Goal: Information Seeking & Learning: Learn about a topic

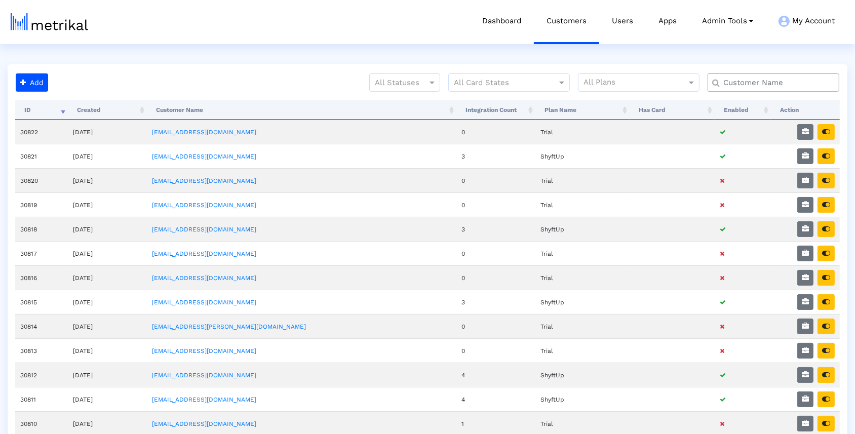
click at [740, 82] on input "text" at bounding box center [775, 82] width 119 height 11
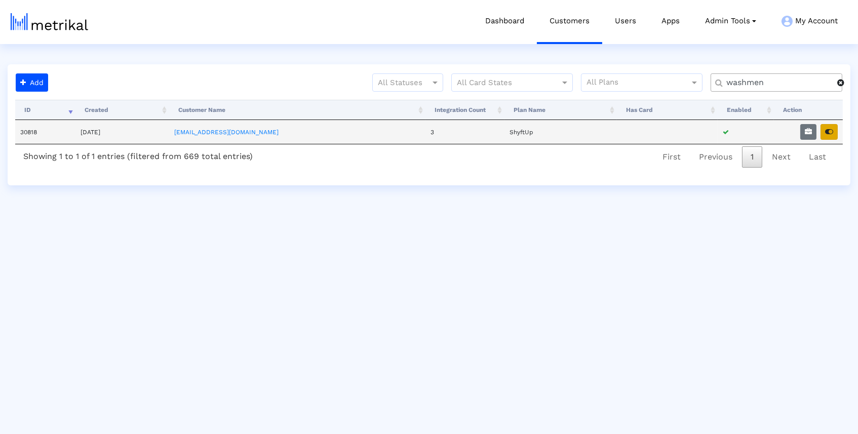
click at [830, 131] on icon "button" at bounding box center [829, 131] width 8 height 7
click at [801, 79] on input "washmen" at bounding box center [778, 82] width 118 height 11
type input "housecall"
click at [832, 131] on icon "button" at bounding box center [829, 131] width 8 height 7
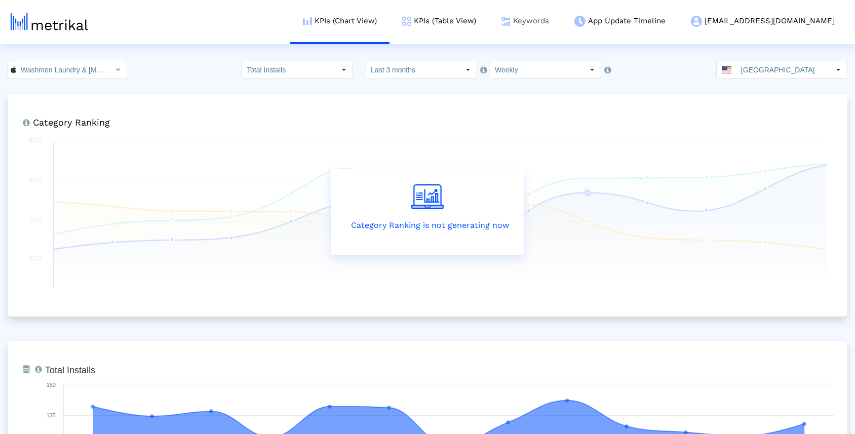
click at [562, 19] on link "Keywords" at bounding box center [525, 21] width 73 height 42
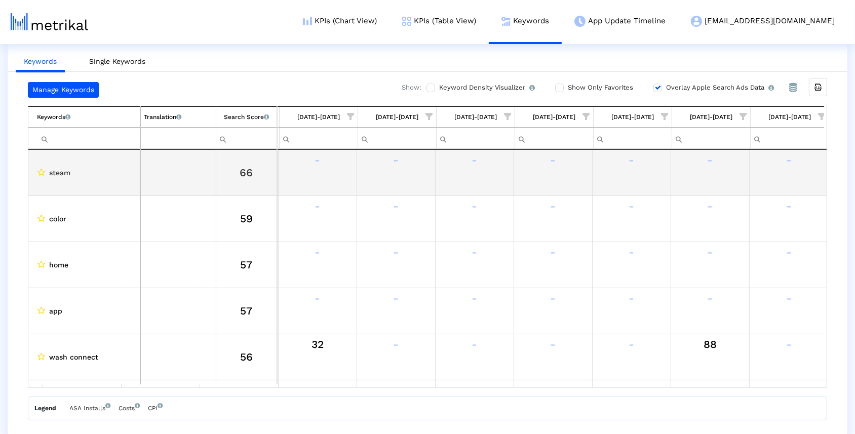
scroll to position [0, 466]
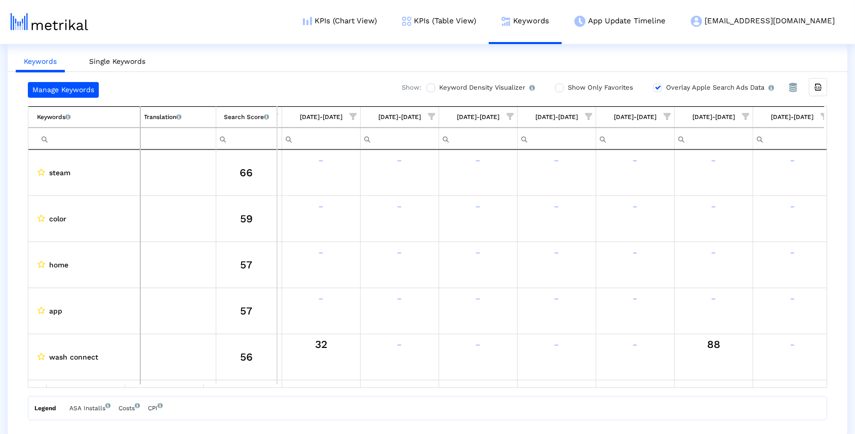
click at [822, 113] on span "Show filter options for column '09/14/25-09/20/25'" at bounding box center [824, 116] width 7 height 7
click at [761, 181] on div "Is One" at bounding box center [775, 188] width 91 height 20
click at [760, 270] on span "OK" at bounding box center [758, 270] width 10 height 8
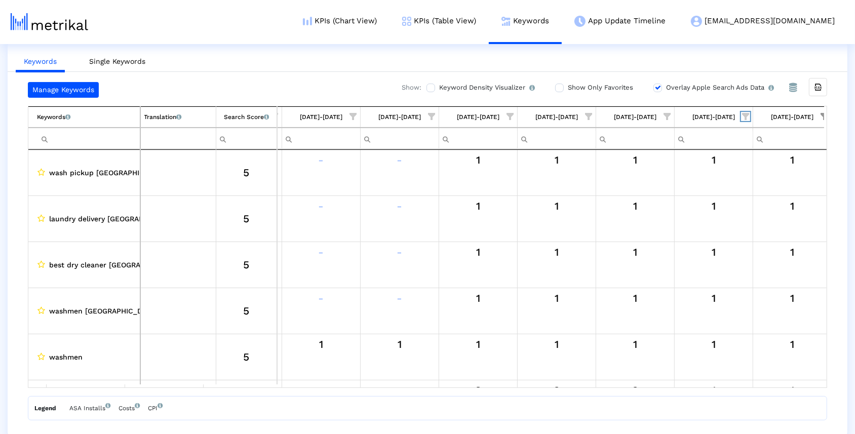
click at [745, 113] on span "Show filter options for column '09/07/25-09/13/25'" at bounding box center [745, 116] width 7 height 7
click at [647, 145] on span "Filter options" at bounding box center [646, 146] width 11 height 11
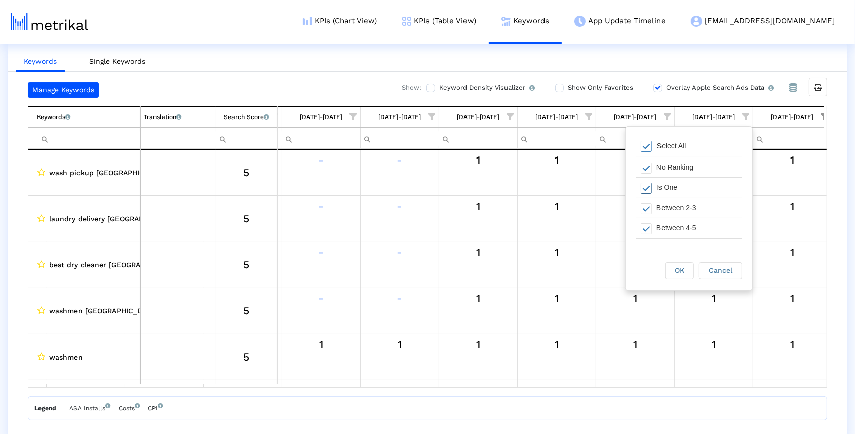
click at [648, 187] on span "Filter options" at bounding box center [646, 188] width 11 height 11
click at [676, 271] on span "OK" at bounding box center [680, 270] width 10 height 8
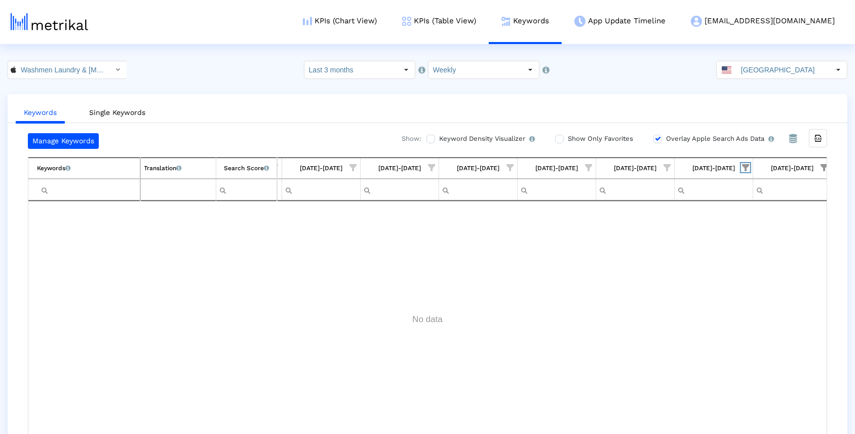
scroll to position [0, 0]
click at [819, 67] on input "[GEOGRAPHIC_DATA]" at bounding box center [782, 69] width 93 height 17
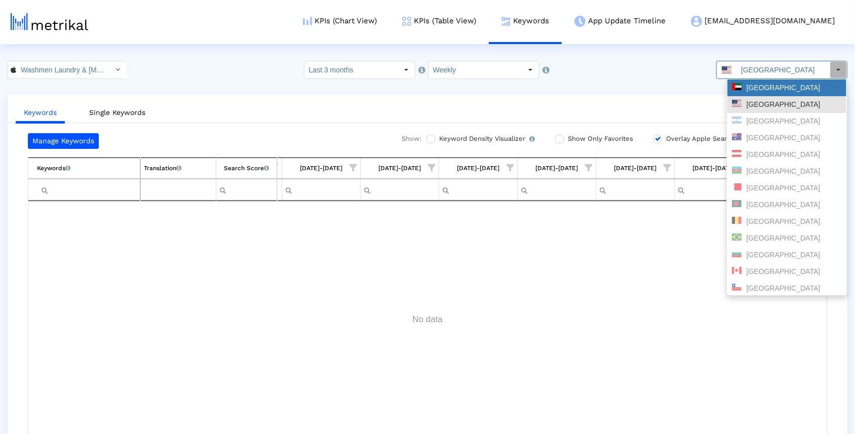
click at [799, 88] on div "[GEOGRAPHIC_DATA]" at bounding box center [787, 88] width 110 height 10
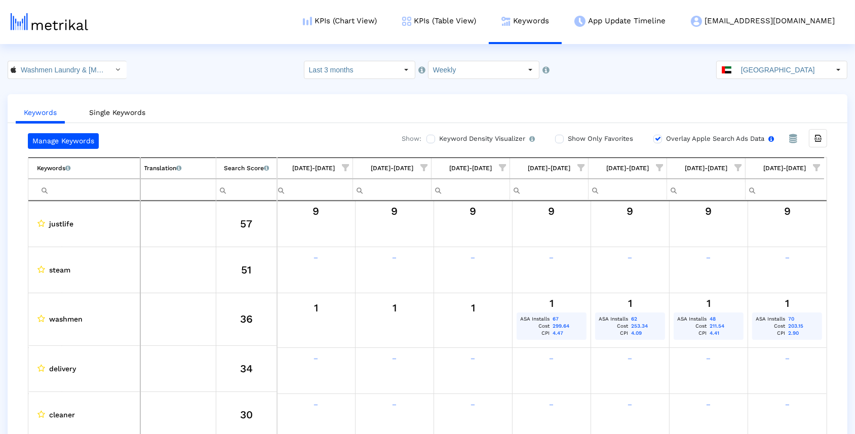
click at [656, 137] on input "Overlay Apple Search Ads Data Turn this on to view Apple Search Ads metrics (in…" at bounding box center [656, 139] width 7 height 7
checkbox input "false"
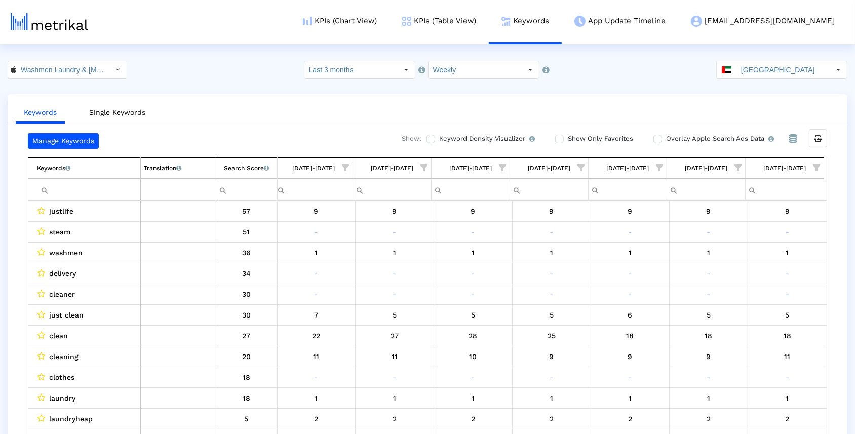
click at [814, 167] on span "Show filter options for column '09/14/25-09/20/25'" at bounding box center [816, 167] width 7 height 7
click at [776, 235] on div "Is One" at bounding box center [767, 239] width 91 height 20
click at [743, 324] on div "OK" at bounding box center [750, 322] width 28 height 16
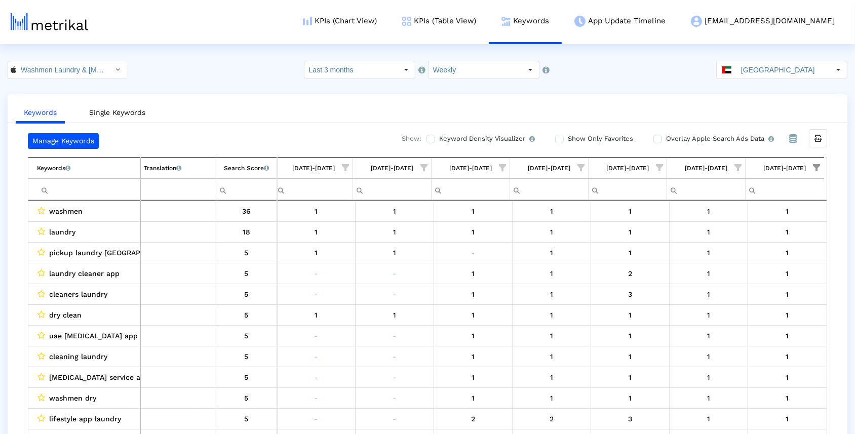
click at [739, 166] on span "Show filter options for column '09/07/25-09/13/25'" at bounding box center [737, 167] width 7 height 7
click at [682, 190] on div "Select All" at bounding box center [681, 198] width 106 height 20
click at [641, 237] on span "Filter options" at bounding box center [638, 239] width 11 height 11
click at [672, 325] on span "OK" at bounding box center [672, 322] width 10 height 8
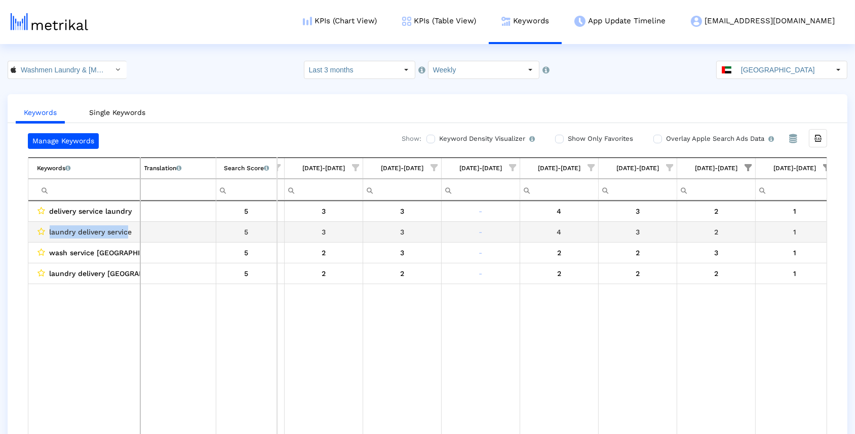
drag, startPoint x: 46, startPoint y: 229, endPoint x: 129, endPoint y: 231, distance: 83.1
click at [129, 231] on div "laundry delivery service" at bounding box center [86, 231] width 99 height 13
drag, startPoint x: 132, startPoint y: 230, endPoint x: 48, endPoint y: 230, distance: 84.1
click at [48, 230] on div "laundry delivery service" at bounding box center [86, 231] width 99 height 13
copy span "laundry delivery service"
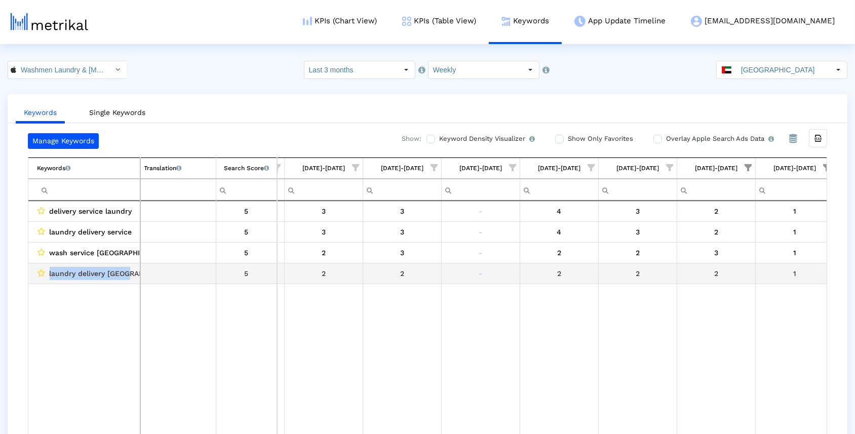
drag, startPoint x: 126, startPoint y: 271, endPoint x: 49, endPoint y: 274, distance: 77.5
click at [49, 274] on div "laundry delivery [GEOGRAPHIC_DATA]" at bounding box center [86, 273] width 99 height 13
copy span "laundry delivery [GEOGRAPHIC_DATA]"
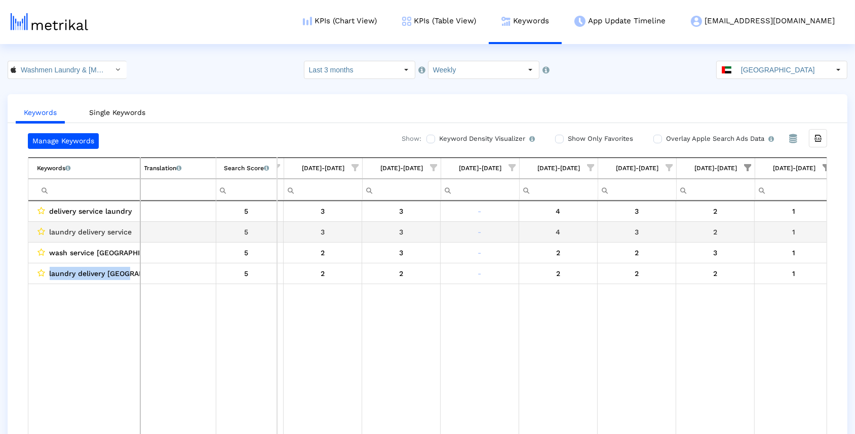
scroll to position [0, 71]
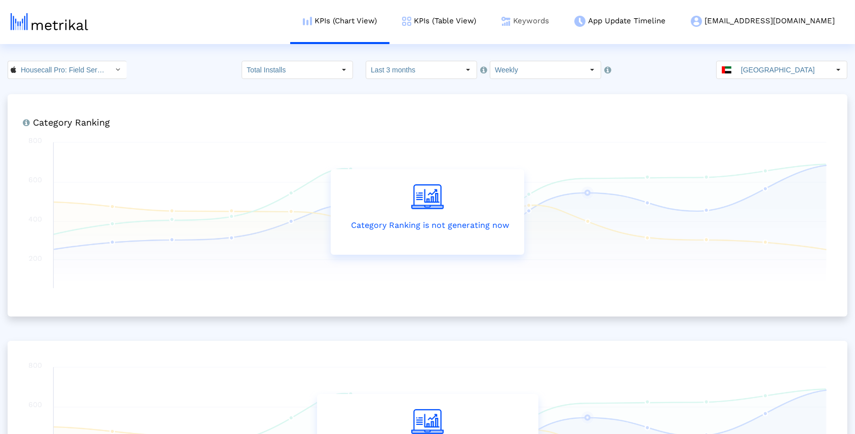
click at [561, 25] on link "Keywords" at bounding box center [525, 21] width 73 height 42
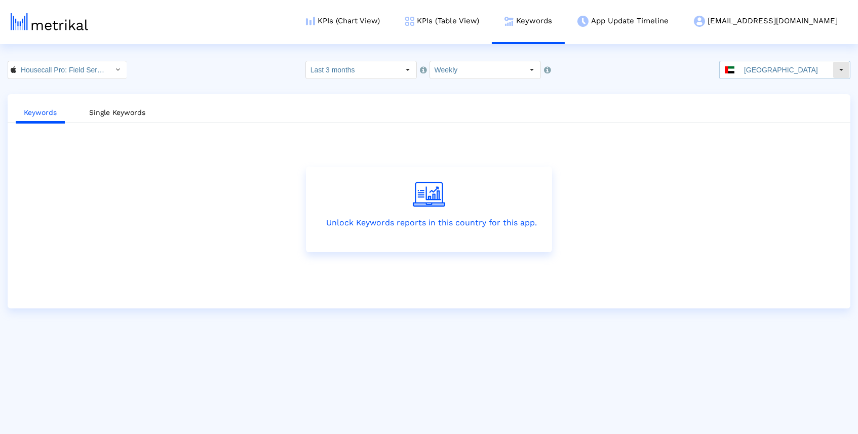
click at [833, 71] on div "Select" at bounding box center [841, 70] width 16 height 16
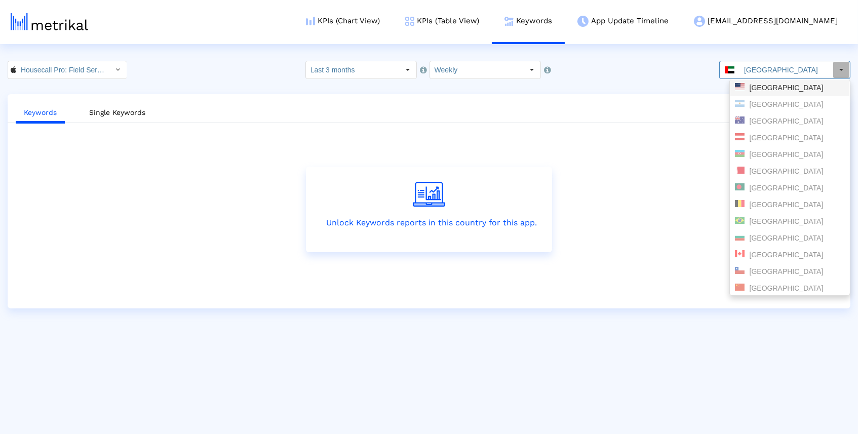
click at [769, 85] on div "[GEOGRAPHIC_DATA]" at bounding box center [790, 88] width 110 height 10
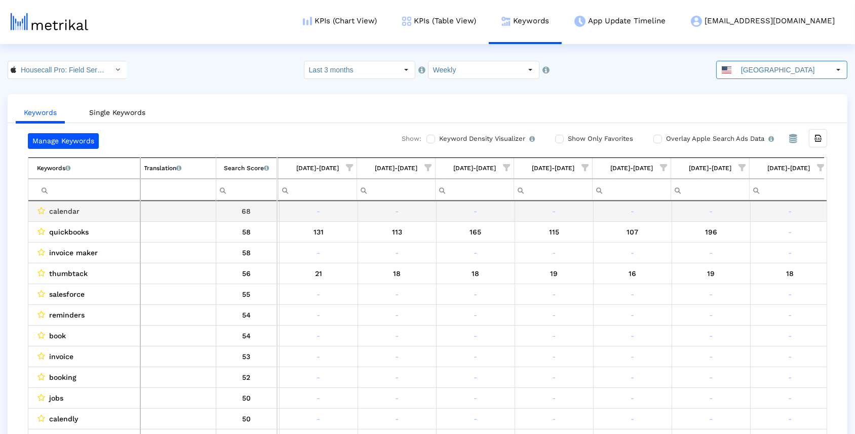
scroll to position [0, 466]
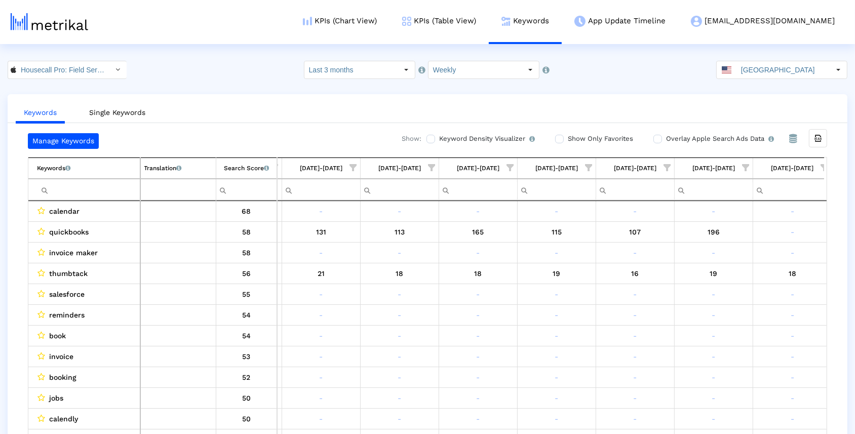
click at [822, 166] on span "Show filter options for column '09/14/25-09/20/25'" at bounding box center [824, 167] width 7 height 7
click at [727, 195] on span "Filter options" at bounding box center [724, 197] width 11 height 11
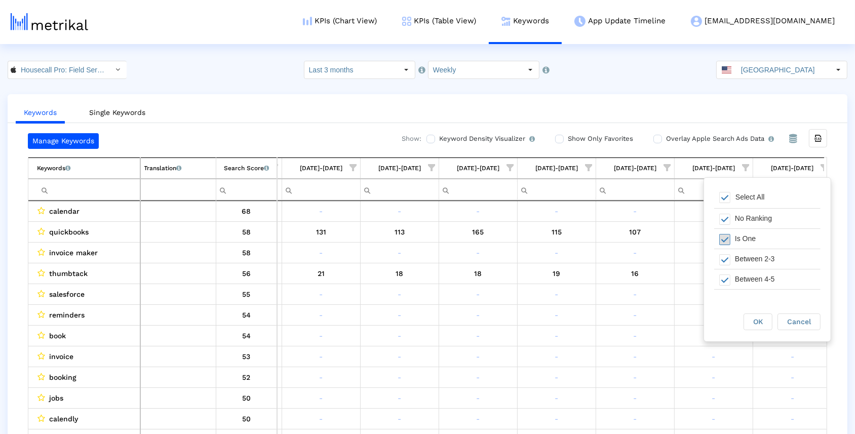
click at [726, 239] on span "Filter options" at bounding box center [724, 239] width 11 height 11
click at [753, 318] on span "OK" at bounding box center [758, 322] width 10 height 8
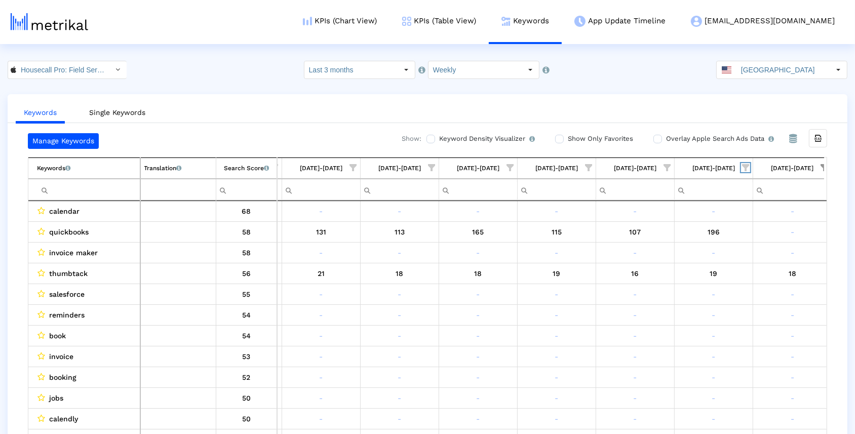
click at [745, 164] on span "Show filter options for column '09/07/25-09/13/25'" at bounding box center [745, 167] width 7 height 7
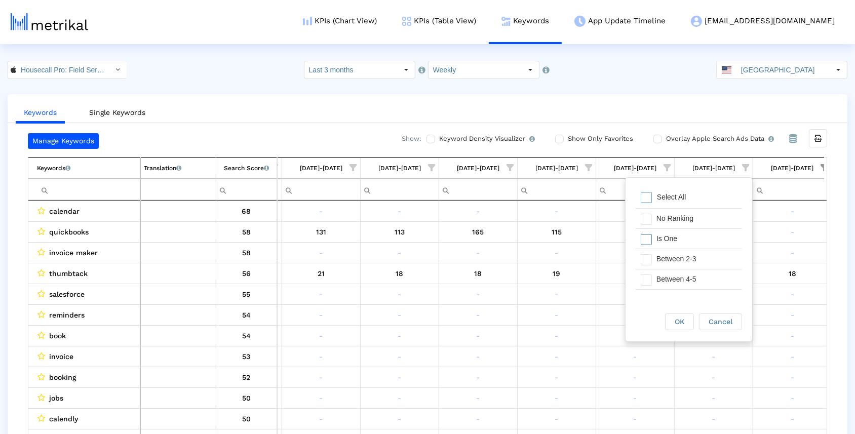
click at [647, 235] on span "Filter options" at bounding box center [646, 239] width 11 height 11
click at [678, 314] on div "OK" at bounding box center [679, 322] width 28 height 16
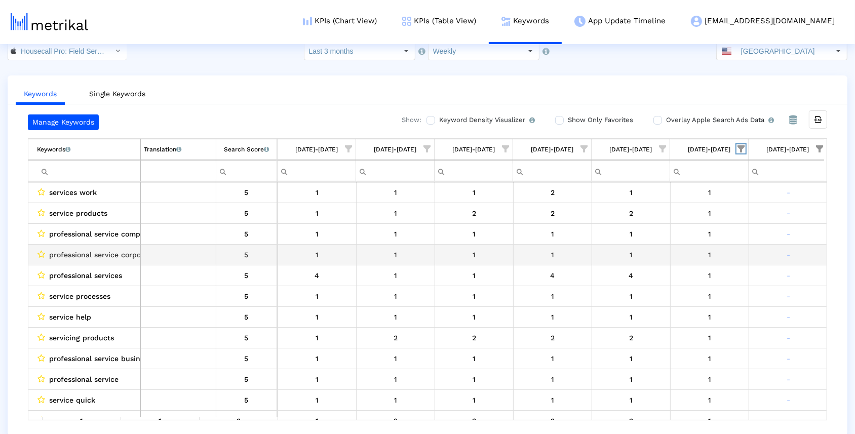
scroll to position [0, 0]
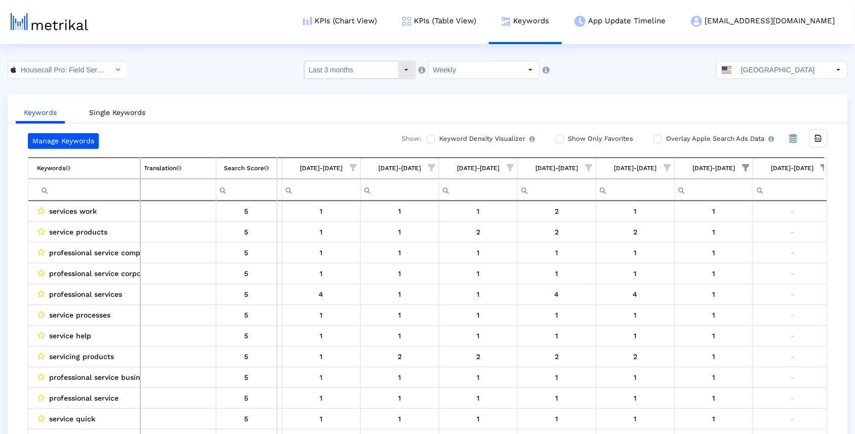
click at [401, 69] on div "Select" at bounding box center [406, 70] width 16 height 16
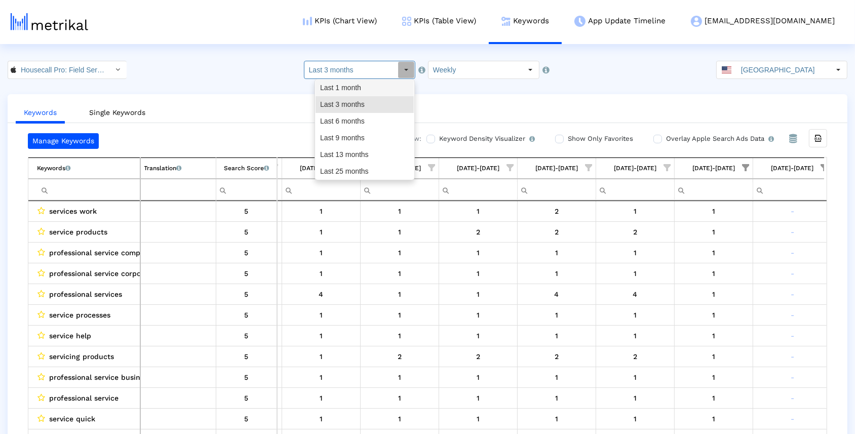
click at [379, 88] on div "Last 1 month" at bounding box center [364, 88] width 98 height 17
type input "Last 1 month"
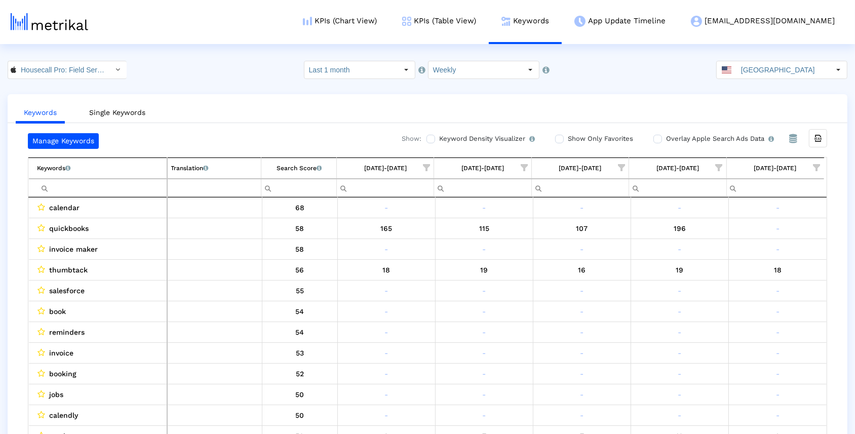
click at [815, 164] on span "Show filter options for column '09/14/25-09/20/25'" at bounding box center [816, 167] width 7 height 7
click at [719, 197] on span "Filter options" at bounding box center [717, 197] width 11 height 11
click at [720, 239] on span "Filter options" at bounding box center [717, 239] width 11 height 11
click at [752, 325] on span "OK" at bounding box center [751, 322] width 10 height 8
click at [720, 164] on span "Show filter options for column '09/07/25-09/13/25'" at bounding box center [719, 167] width 7 height 7
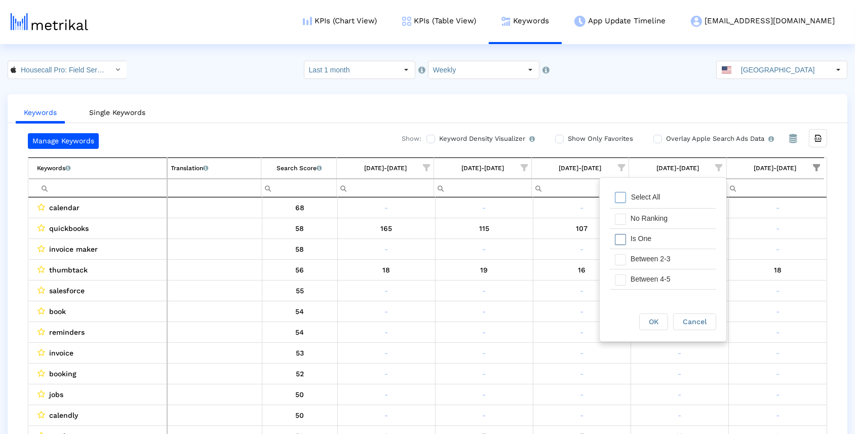
click at [640, 239] on div "Is One" at bounding box center [670, 239] width 91 height 20
click at [646, 322] on div "OK" at bounding box center [654, 322] width 28 height 16
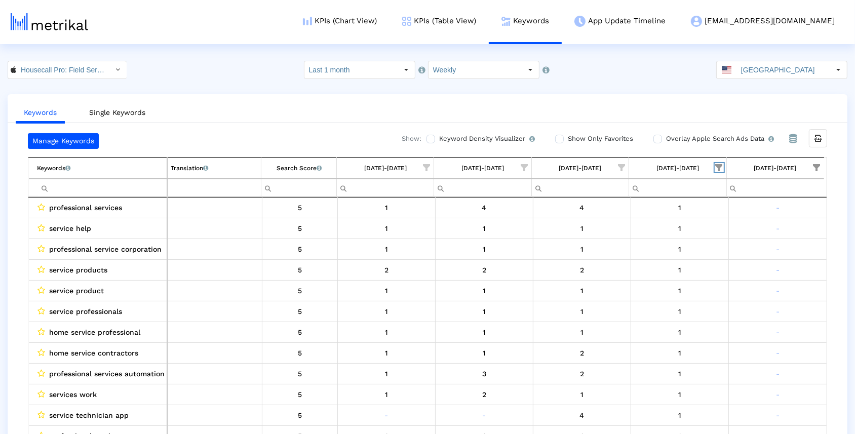
click at [718, 164] on span "Show filter options for column '09/07/25-09/13/25'" at bounding box center [719, 167] width 7 height 7
click at [657, 194] on div "Select All" at bounding box center [645, 197] width 39 height 9
click at [655, 320] on span "OK" at bounding box center [654, 322] width 10 height 8
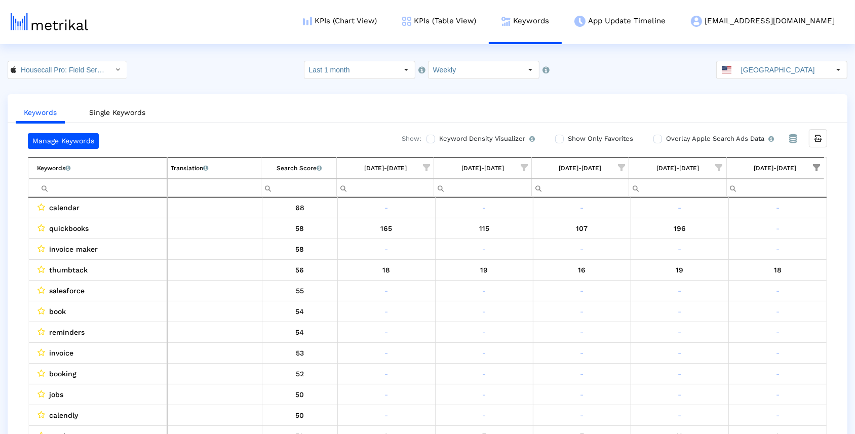
click at [820, 166] on span "Show filter options for column '09/14/25-09/20/25'" at bounding box center [816, 167] width 7 height 7
click at [717, 198] on span "Filter options" at bounding box center [717, 197] width 11 height 11
click at [754, 322] on span "OK" at bounding box center [751, 322] width 10 height 8
click at [123, 184] on input "Filter cell" at bounding box center [101, 187] width 129 height 17
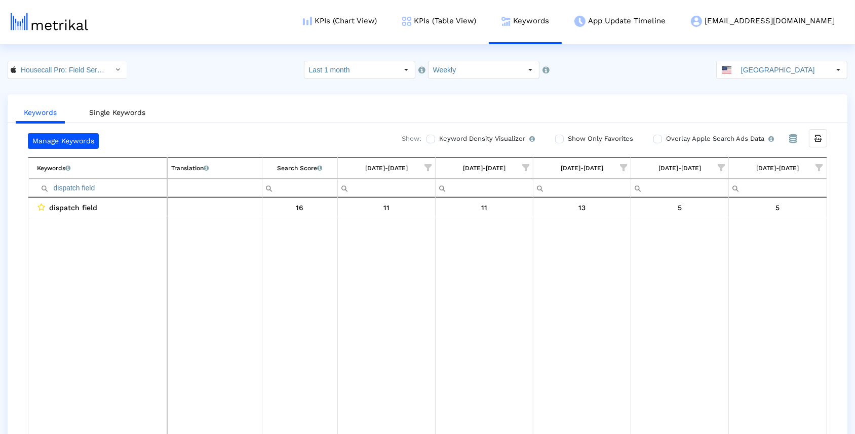
click at [819, 169] on span "Show filter options for column '09/14/25-09/20/25'" at bounding box center [819, 167] width 7 height 7
click at [722, 193] on span "Filter options" at bounding box center [720, 197] width 11 height 11
click at [722, 239] on span "Filter options" at bounding box center [720, 239] width 11 height 11
click at [721, 257] on span "Filter options" at bounding box center [720, 259] width 11 height 11
click at [722, 276] on span "Filter options" at bounding box center [720, 279] width 11 height 11
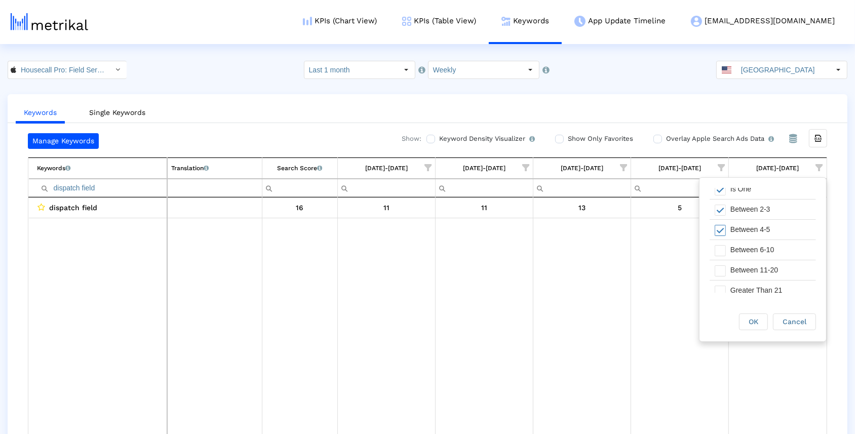
scroll to position [53, 0]
click at [724, 247] on span "Filter options" at bounding box center [720, 247] width 11 height 11
click at [743, 318] on div "OK" at bounding box center [753, 322] width 28 height 16
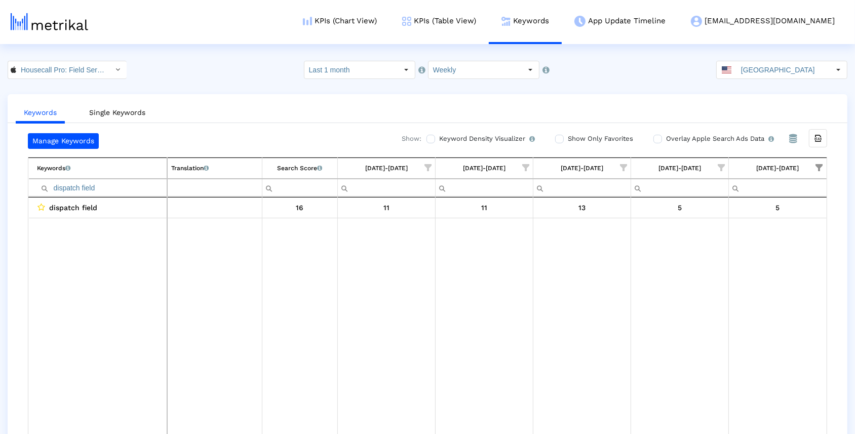
click at [723, 168] on span "Show filter options for column '09/07/25-09/13/25'" at bounding box center [721, 167] width 7 height 7
click at [626, 236] on span "Filter options" at bounding box center [622, 239] width 11 height 11
click at [625, 258] on span "Filter options" at bounding box center [622, 259] width 11 height 11
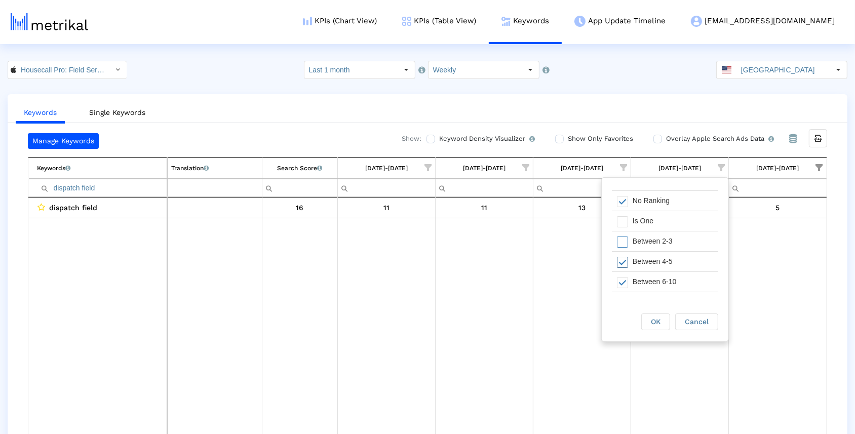
click at [623, 261] on span "Filter options" at bounding box center [622, 262] width 11 height 11
click at [622, 279] on span "Filter options" at bounding box center [622, 282] width 11 height 11
click at [647, 318] on div "OK" at bounding box center [656, 322] width 28 height 16
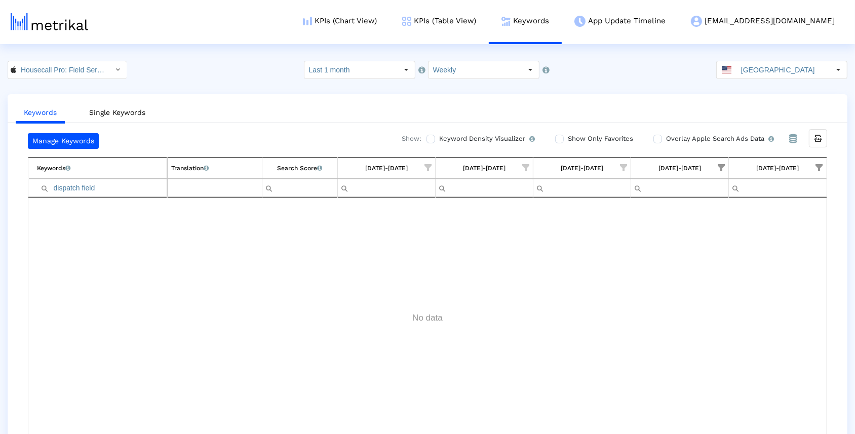
scroll to position [0, 0]
click at [151, 187] on input "dispatch field" at bounding box center [102, 187] width 130 height 17
type input "d"
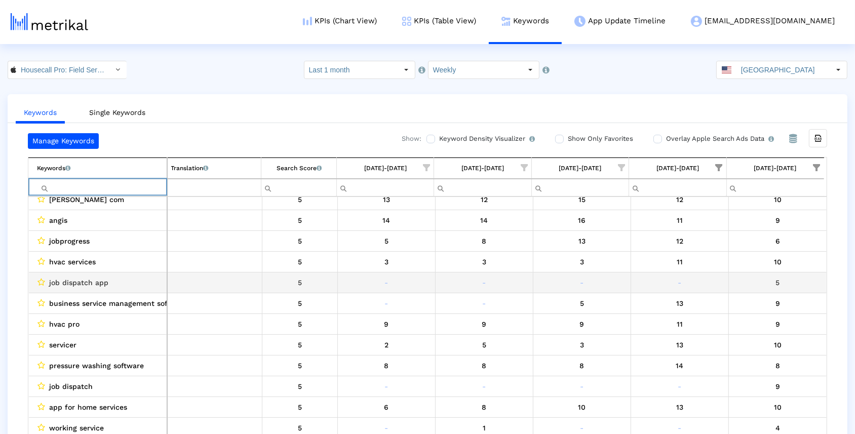
scroll to position [69, 0]
